Goal: Navigation & Orientation: Find specific page/section

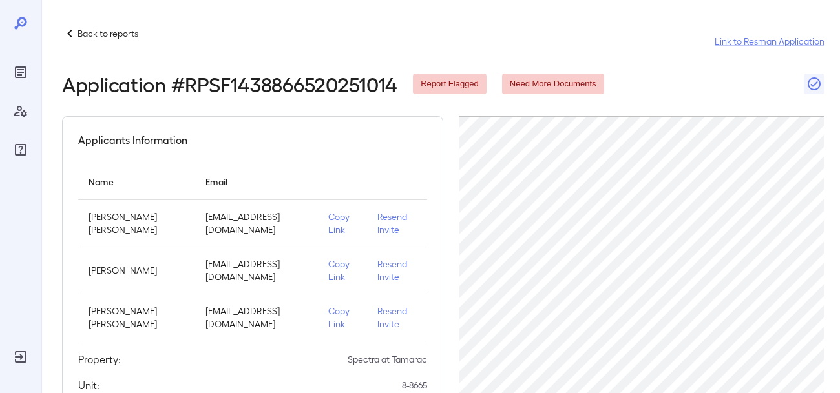
click at [542, 26] on div "Back to reports Link to Resman Application" at bounding box center [443, 41] width 762 height 31
click at [685, 52] on div "Back to reports Link to Resman Application" at bounding box center [443, 41] width 762 height 31
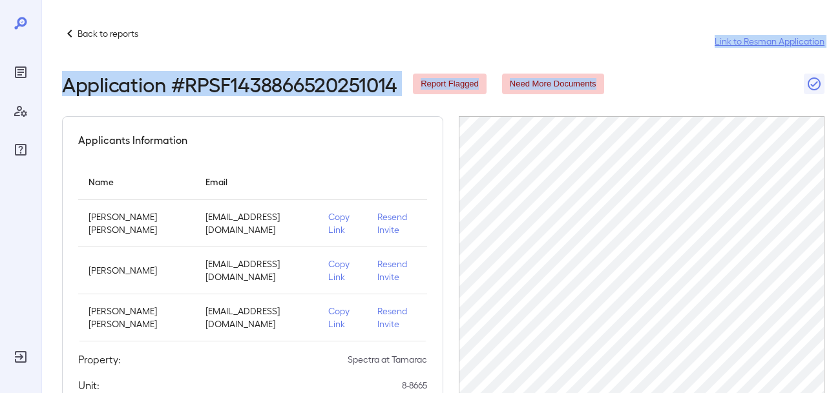
click at [665, 72] on header "Back to reports Link to Resman Application Application # RPSF1438866520251014 R…" at bounding box center [443, 61] width 762 height 70
click at [666, 71] on header "Back to reports Link to Resman Application Application # RPSF1438866520251014 R…" at bounding box center [443, 61] width 762 height 70
click at [660, 72] on header "Back to reports Link to Resman Application Application # RPSF1438866520251014 R…" at bounding box center [443, 61] width 762 height 70
click at [817, 85] on icon "button" at bounding box center [814, 84] width 16 height 16
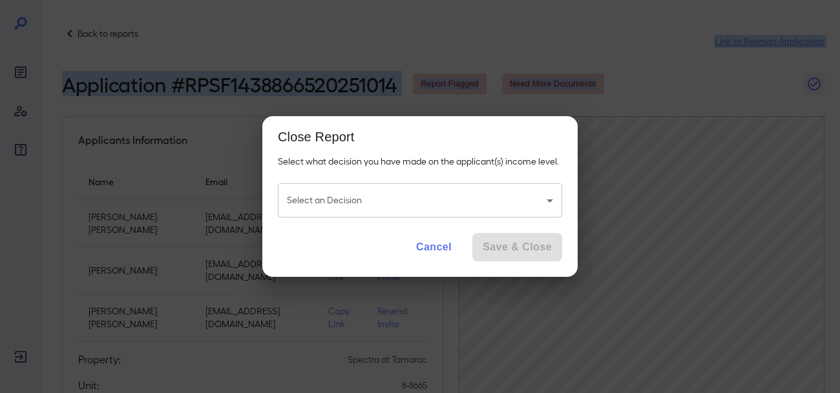
click at [437, 256] on button "Cancel" at bounding box center [434, 247] width 56 height 28
